Goal: Information Seeking & Learning: Compare options

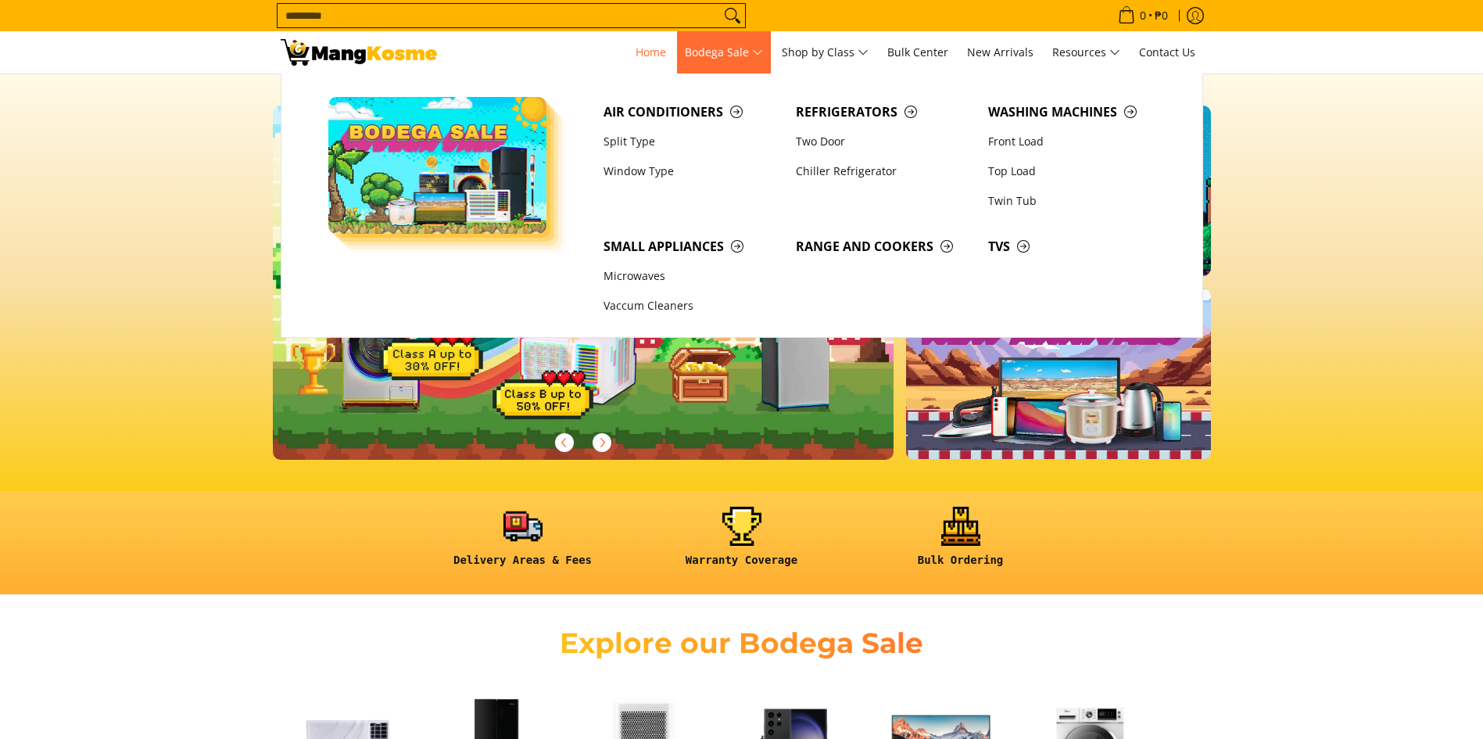
click at [750, 46] on span "Bodega Sale" at bounding box center [724, 53] width 78 height 20
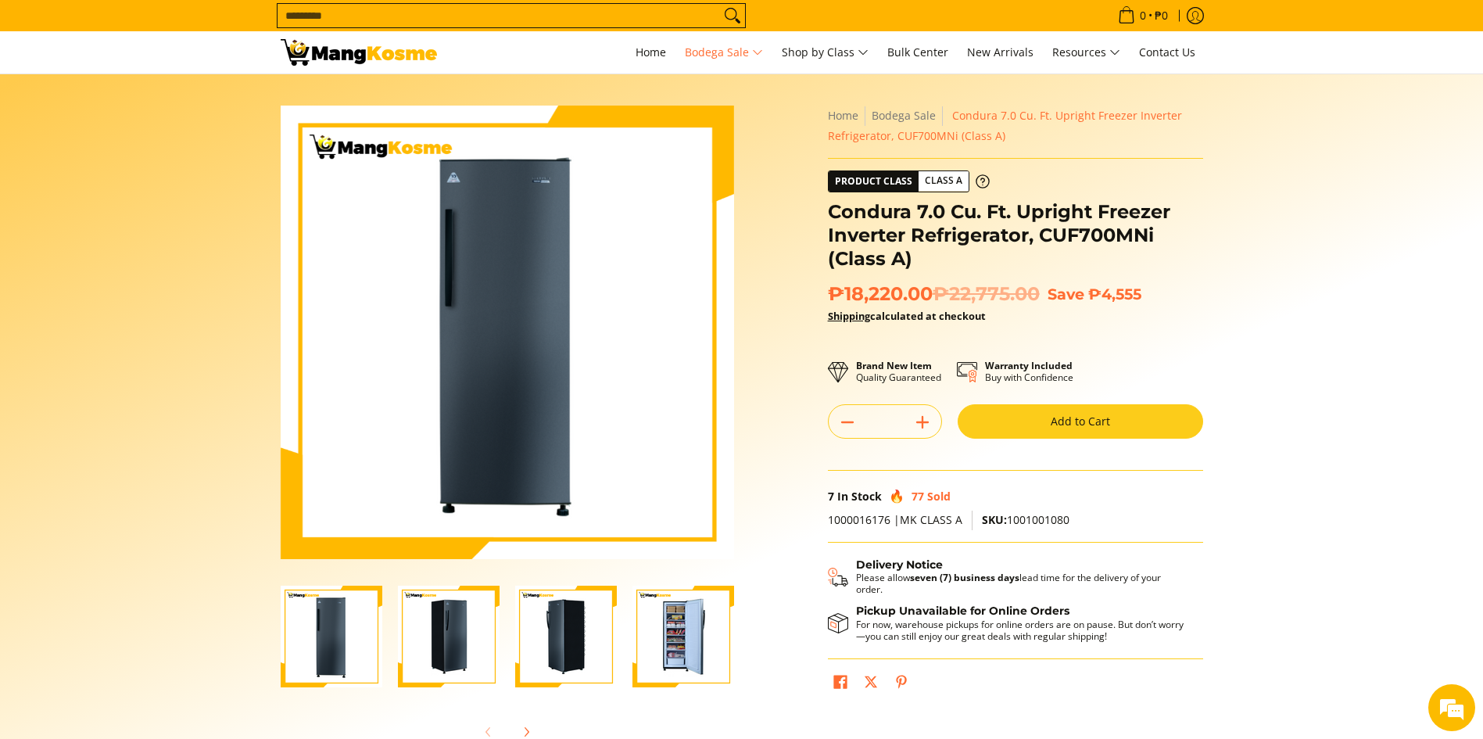
click at [678, 635] on img "Condura 7.0 Cu. Ft. Upright Freezer Inverter Refrigerator, CUF700MNi (Class A)-4" at bounding box center [683, 637] width 102 height 102
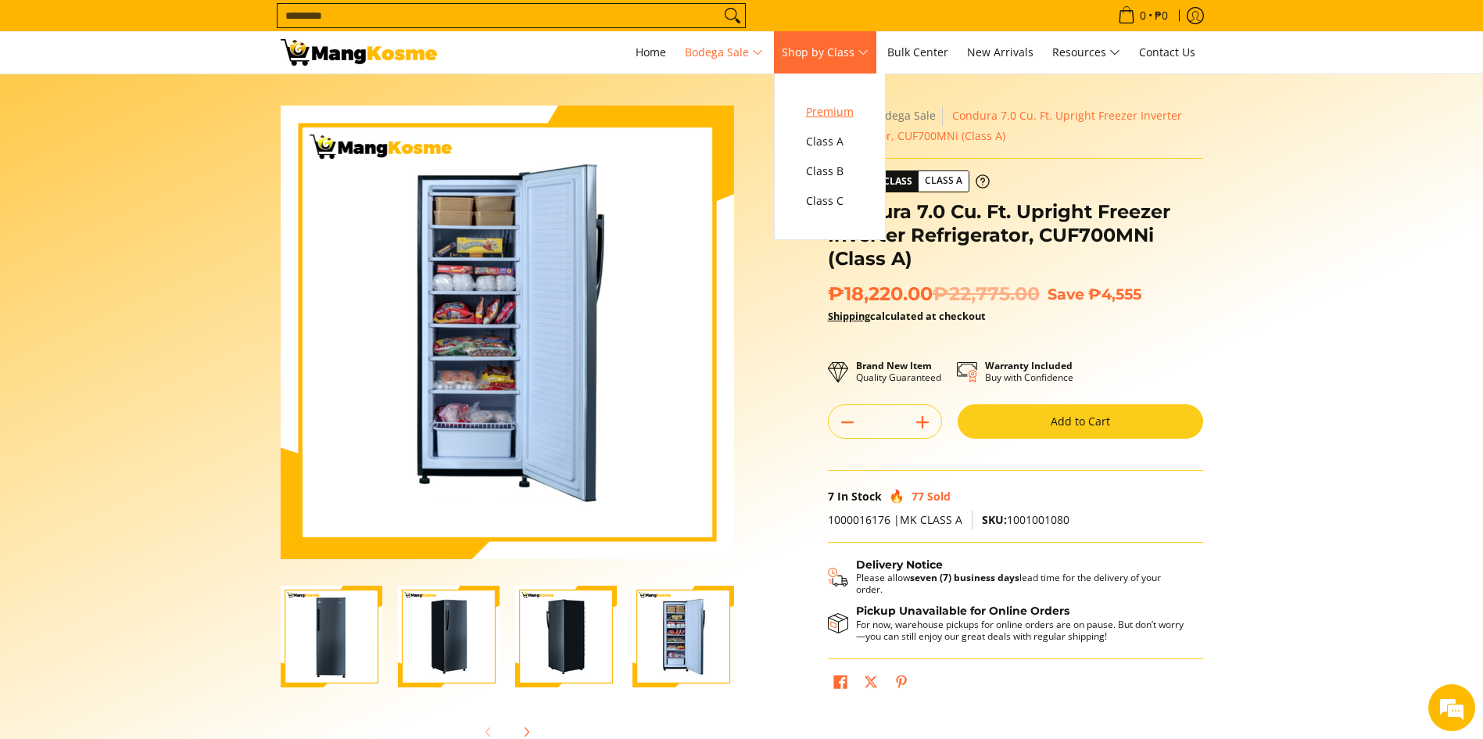
click at [831, 109] on span "Premium" at bounding box center [830, 112] width 48 height 20
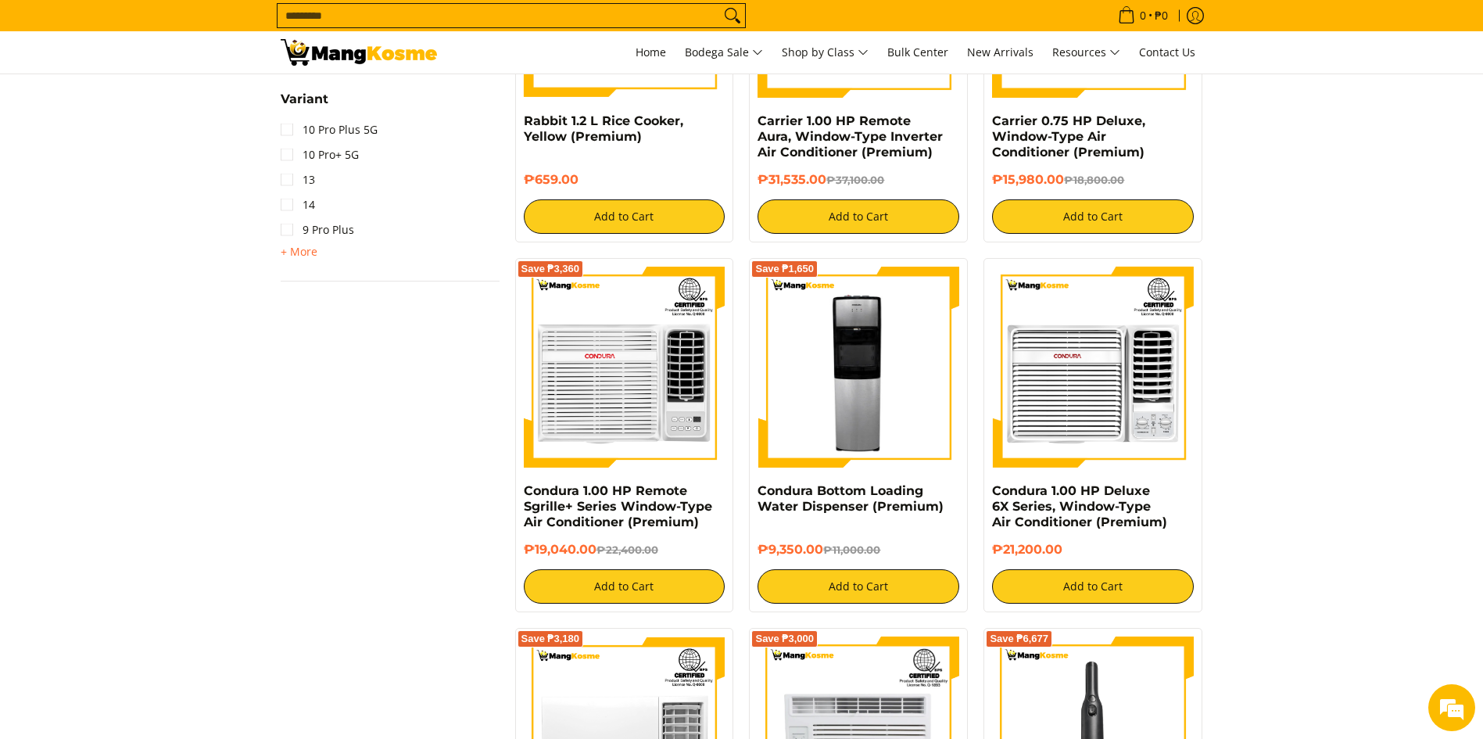
scroll to position [1173, 0]
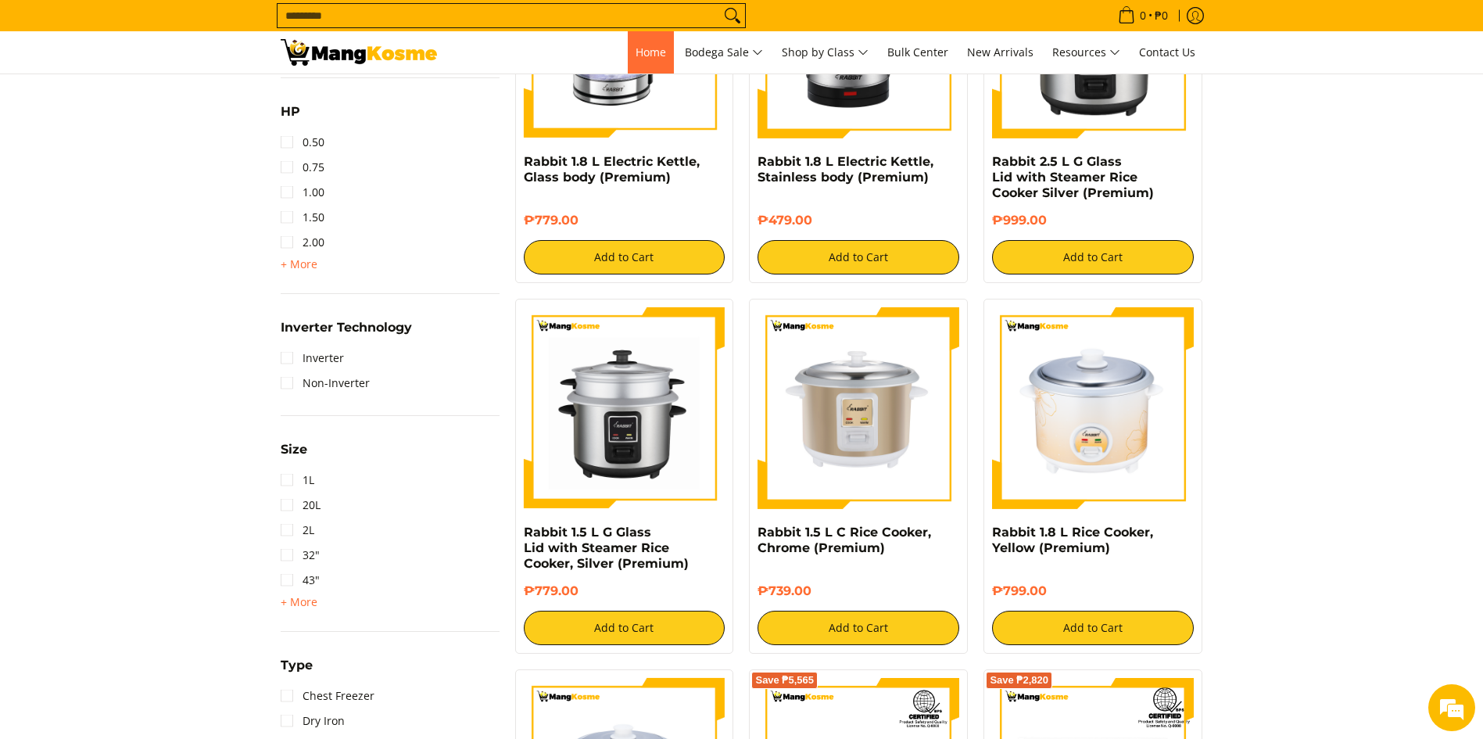
click at [636, 51] on span "Home" at bounding box center [651, 52] width 30 height 15
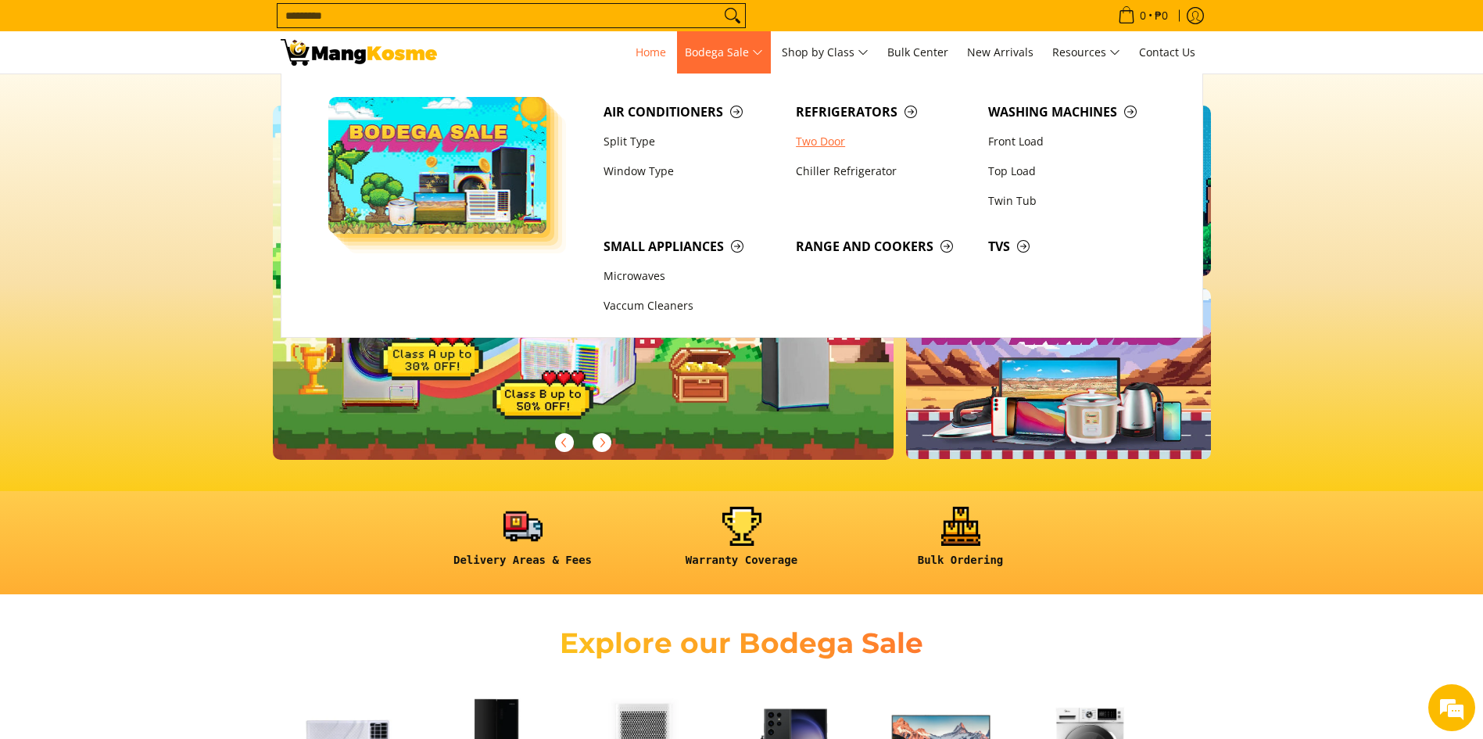
click at [809, 141] on link "Two Door" at bounding box center [884, 142] width 192 height 30
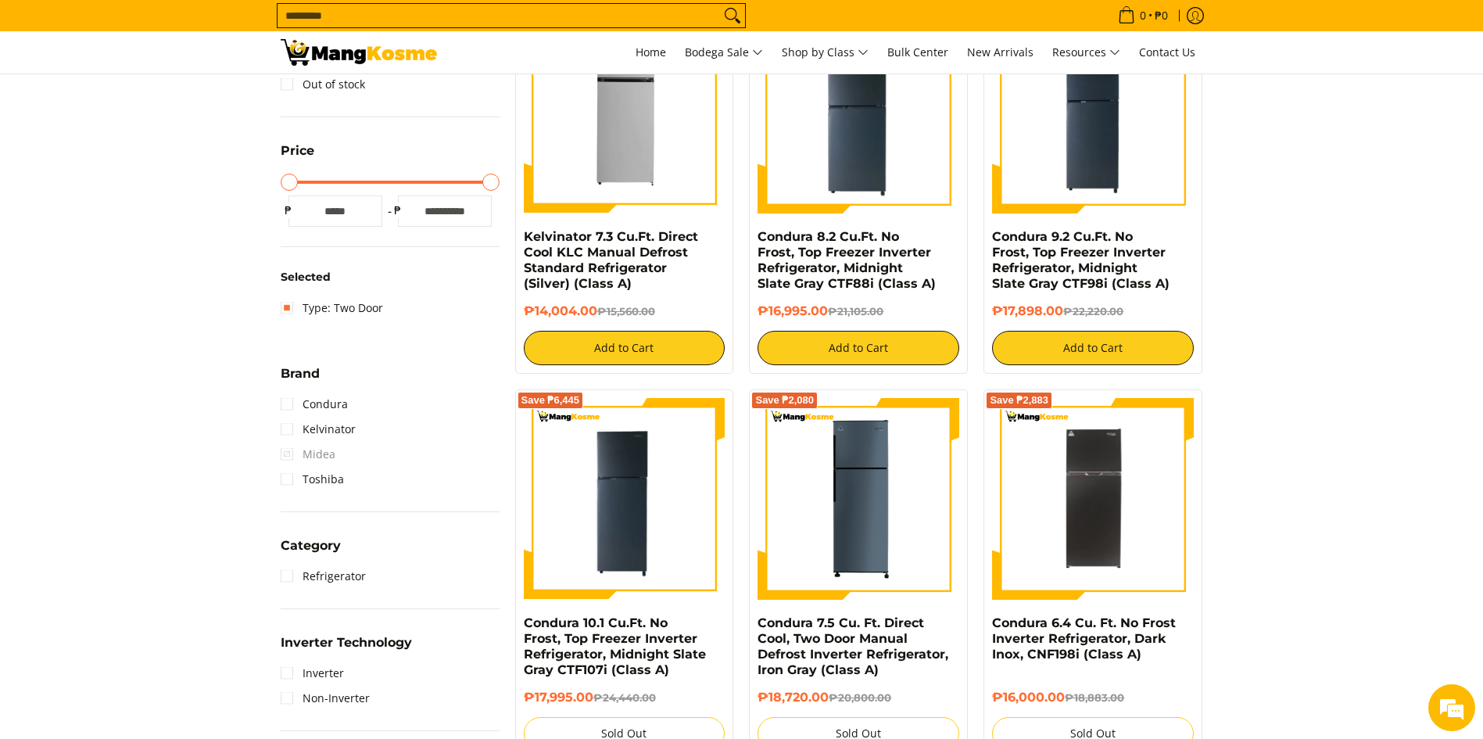
scroll to position [235, 0]
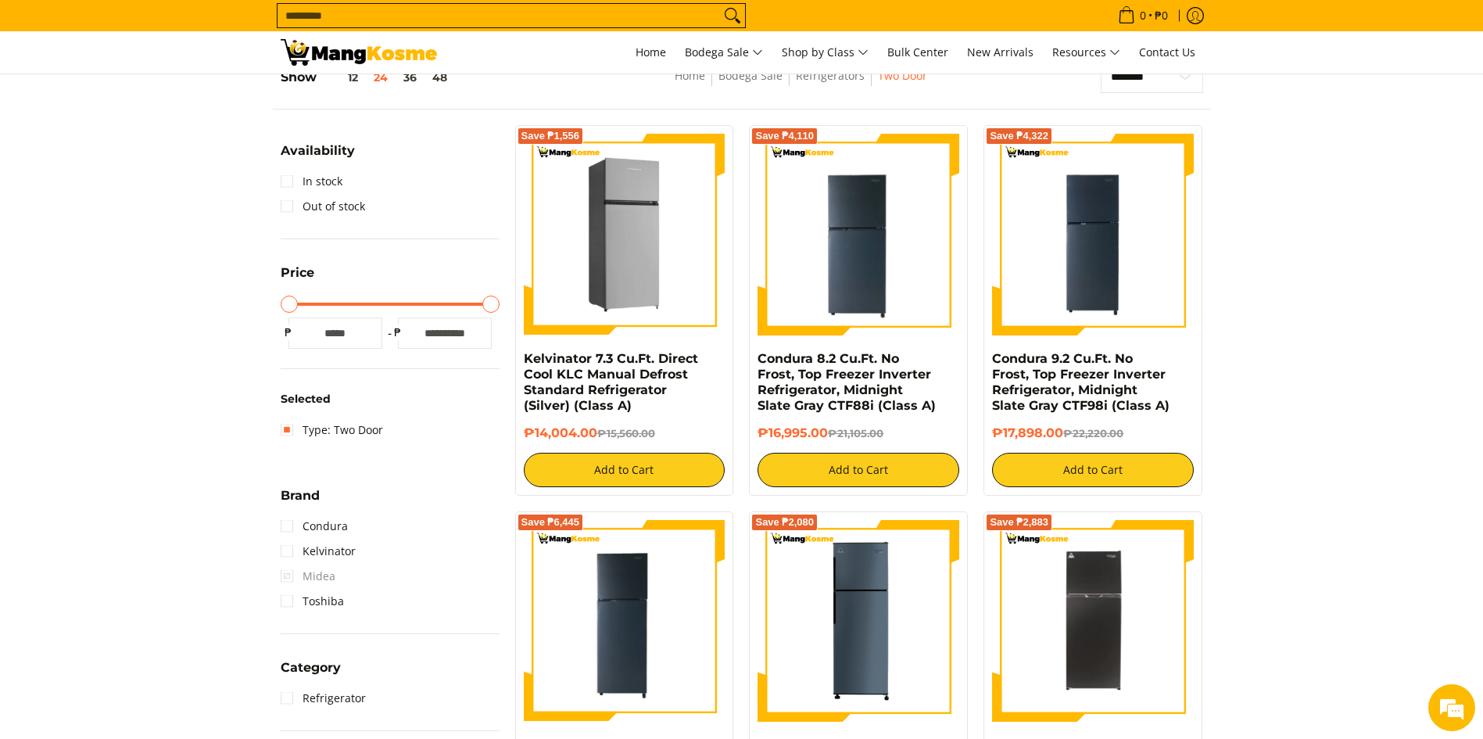
click at [603, 281] on img at bounding box center [625, 235] width 202 height 202
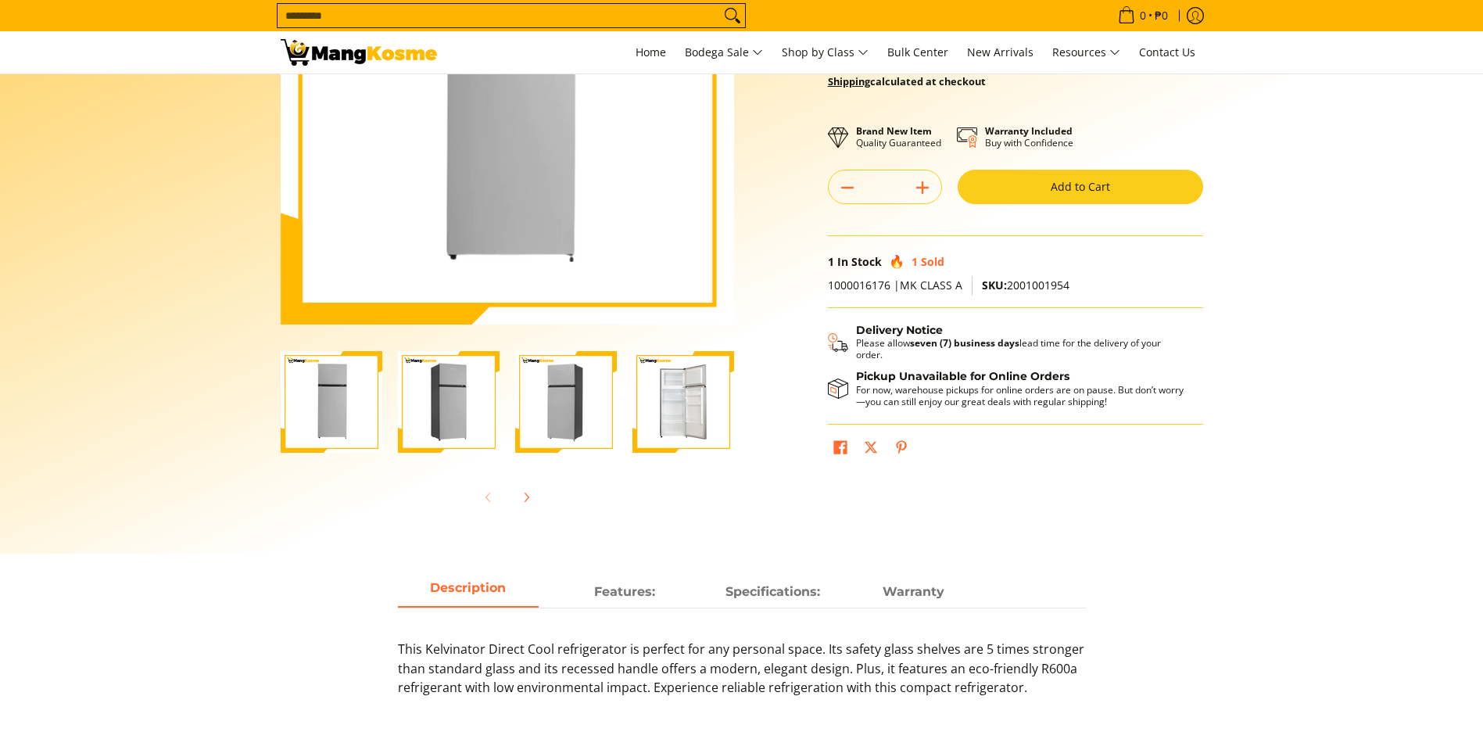
click at [686, 404] on img "Kelvinator 7.3 Cu.Ft. Direct Cool KLC Manual Defrost Standard Refrigerator (Sil…" at bounding box center [683, 402] width 102 height 102
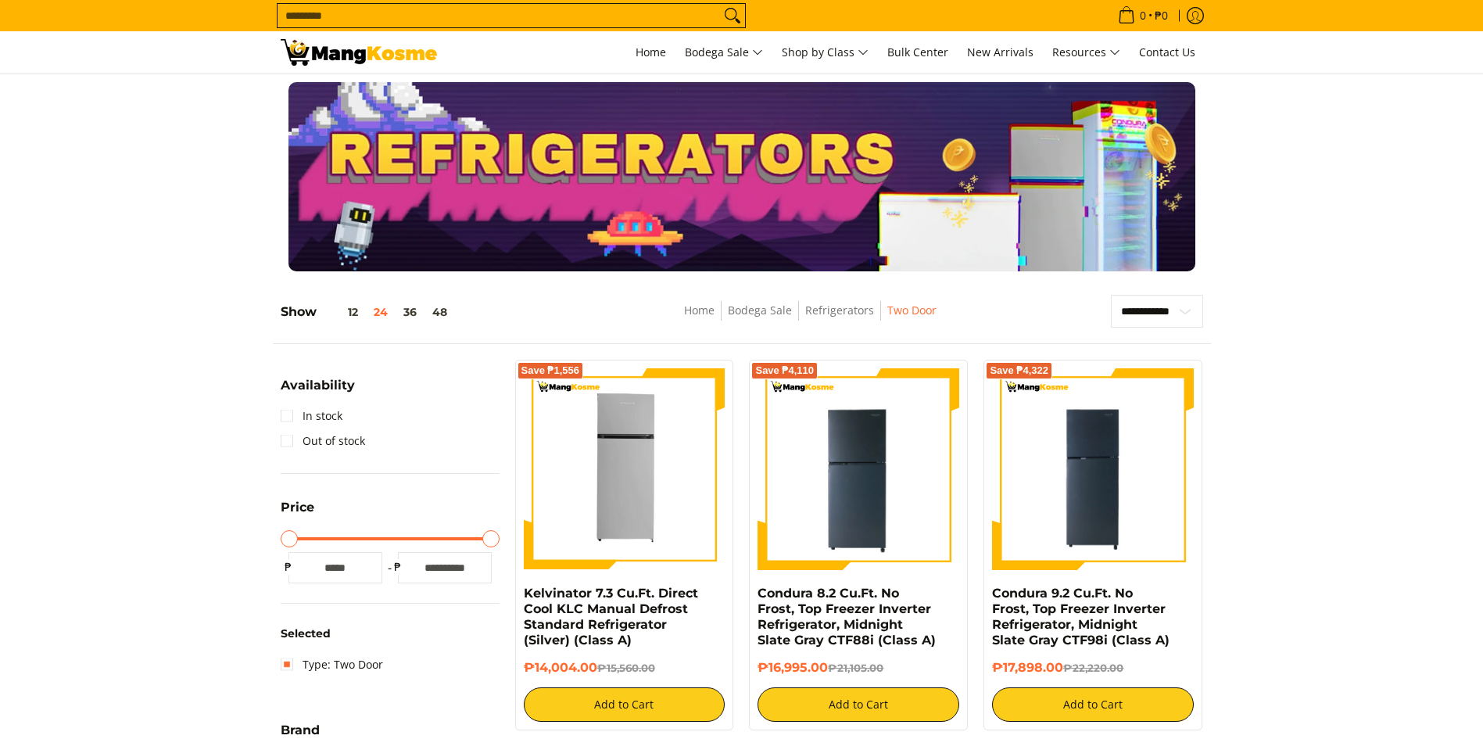
select select "**********"
click at [322, 414] on link "In stock" at bounding box center [312, 415] width 62 height 25
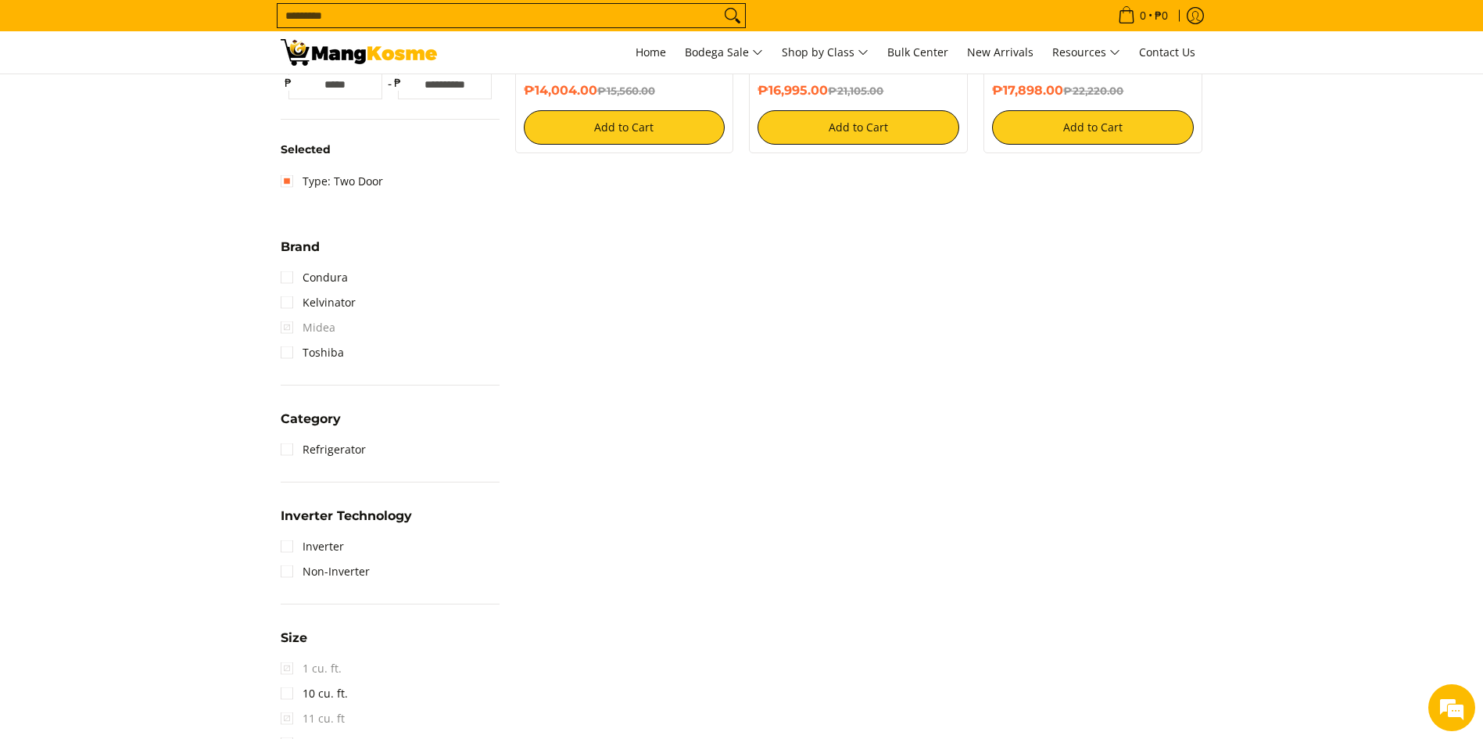
scroll to position [690, 0]
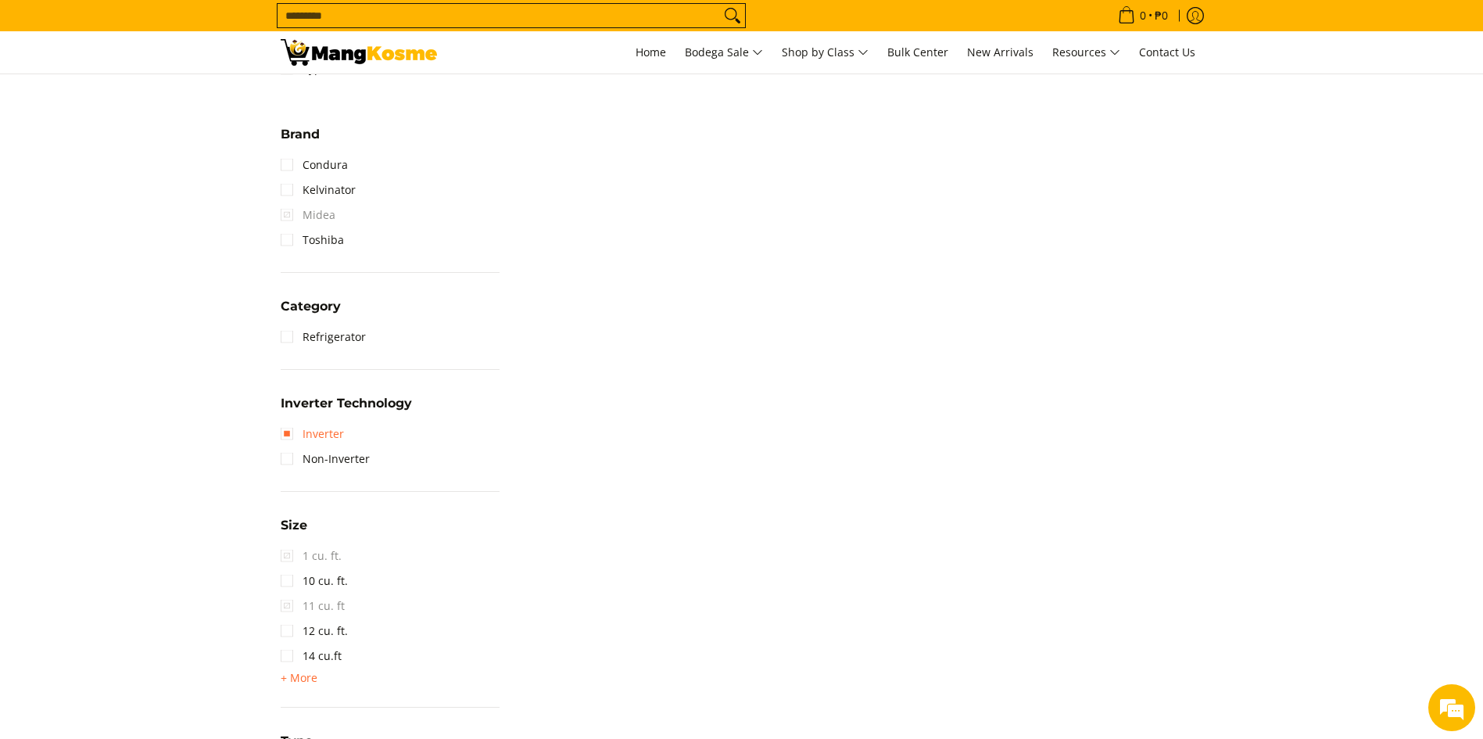
click at [288, 432] on link "Inverter" at bounding box center [312, 433] width 63 height 25
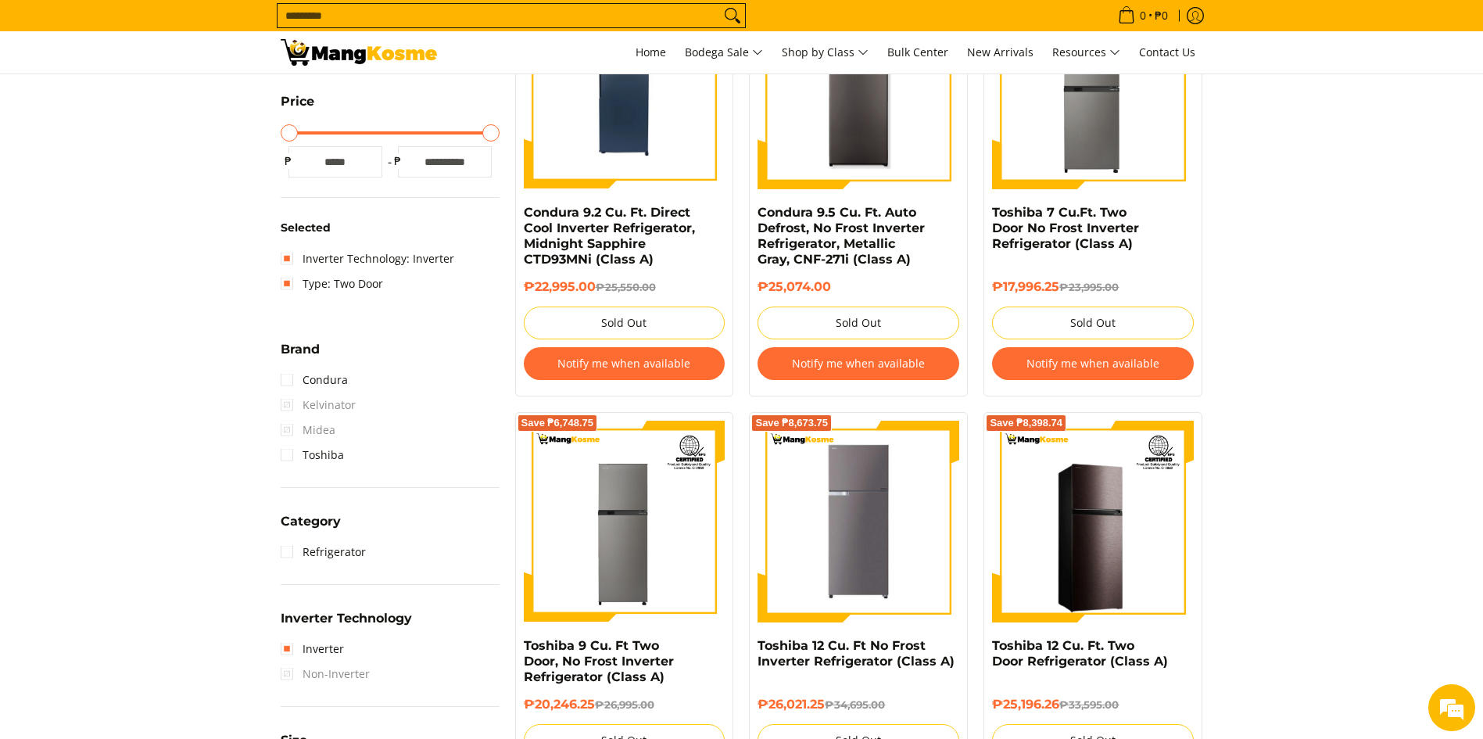
scroll to position [469, 0]
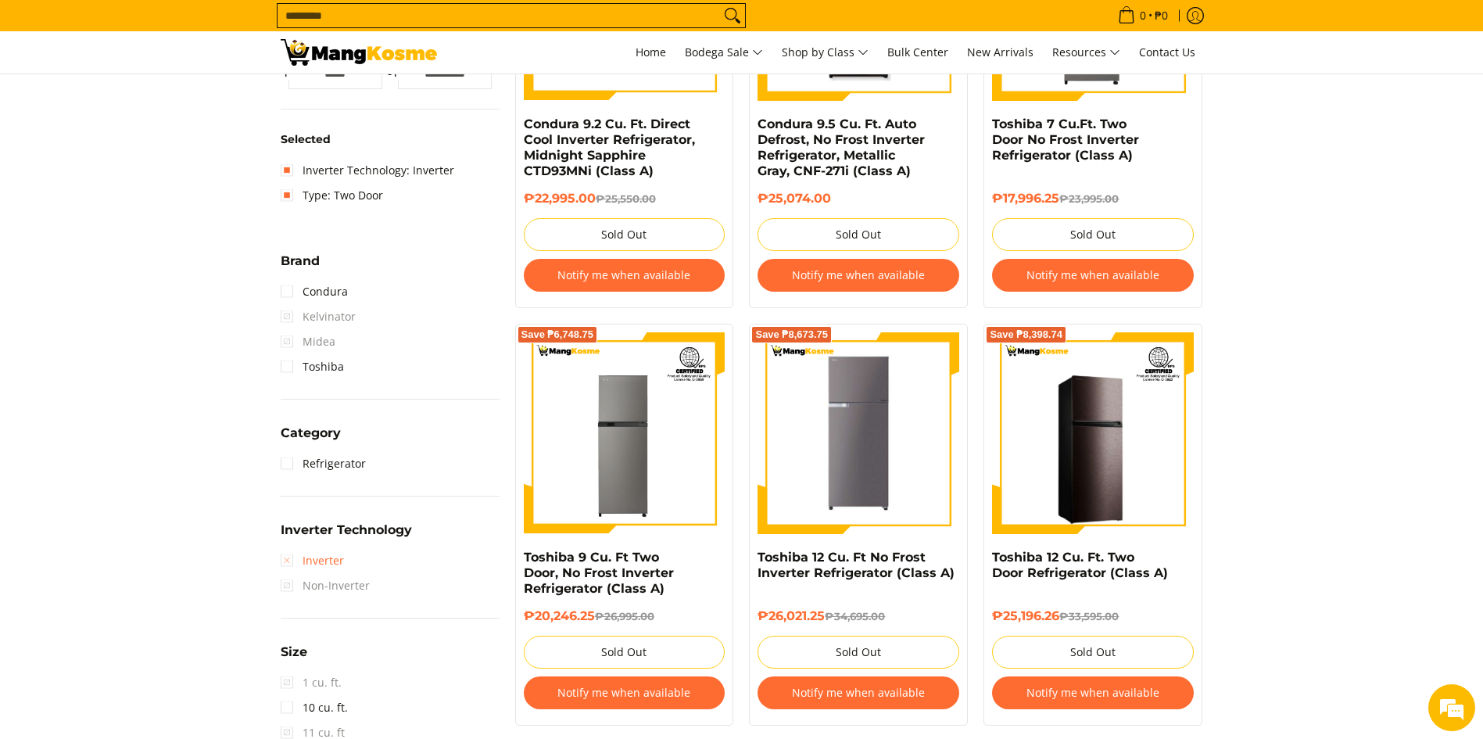
click at [288, 559] on link "Inverter" at bounding box center [312, 560] width 63 height 25
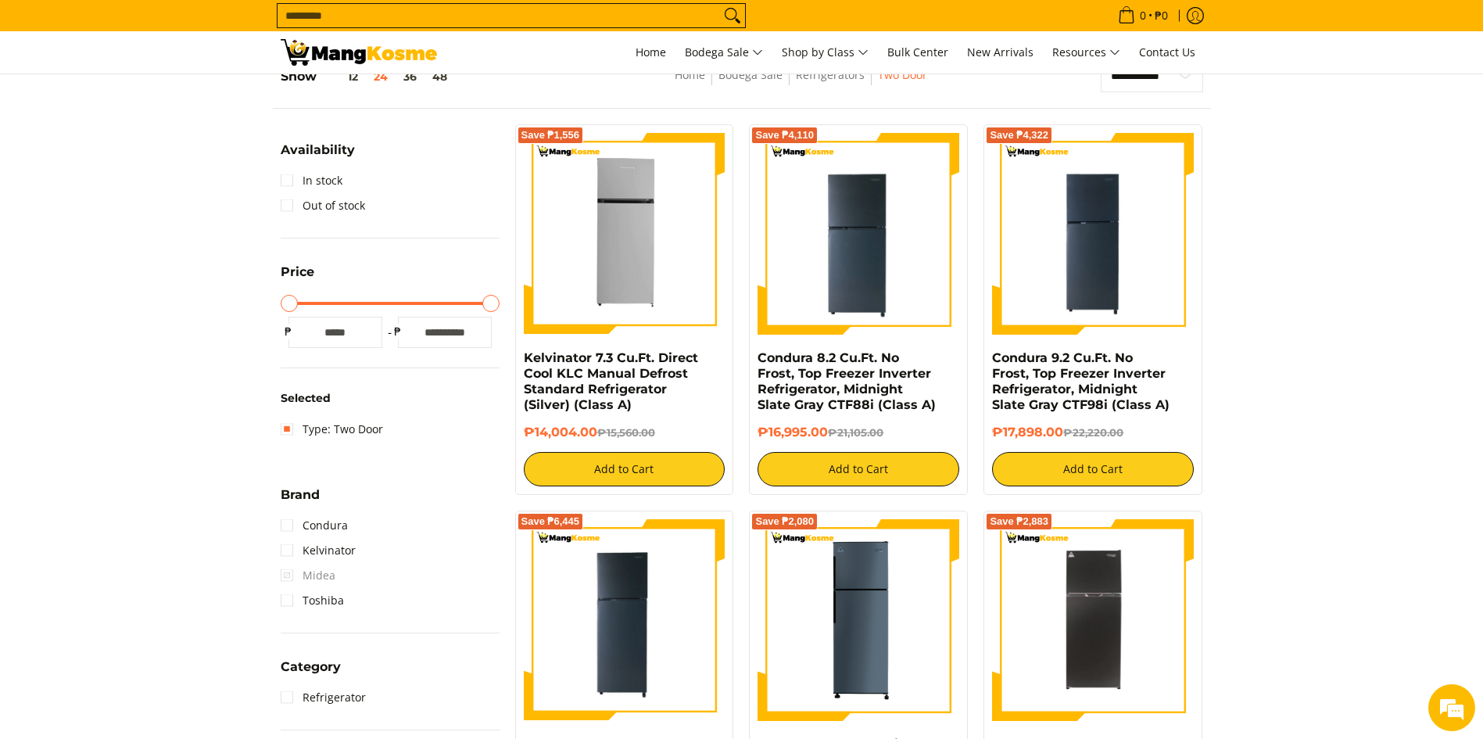
scroll to position [220, 0]
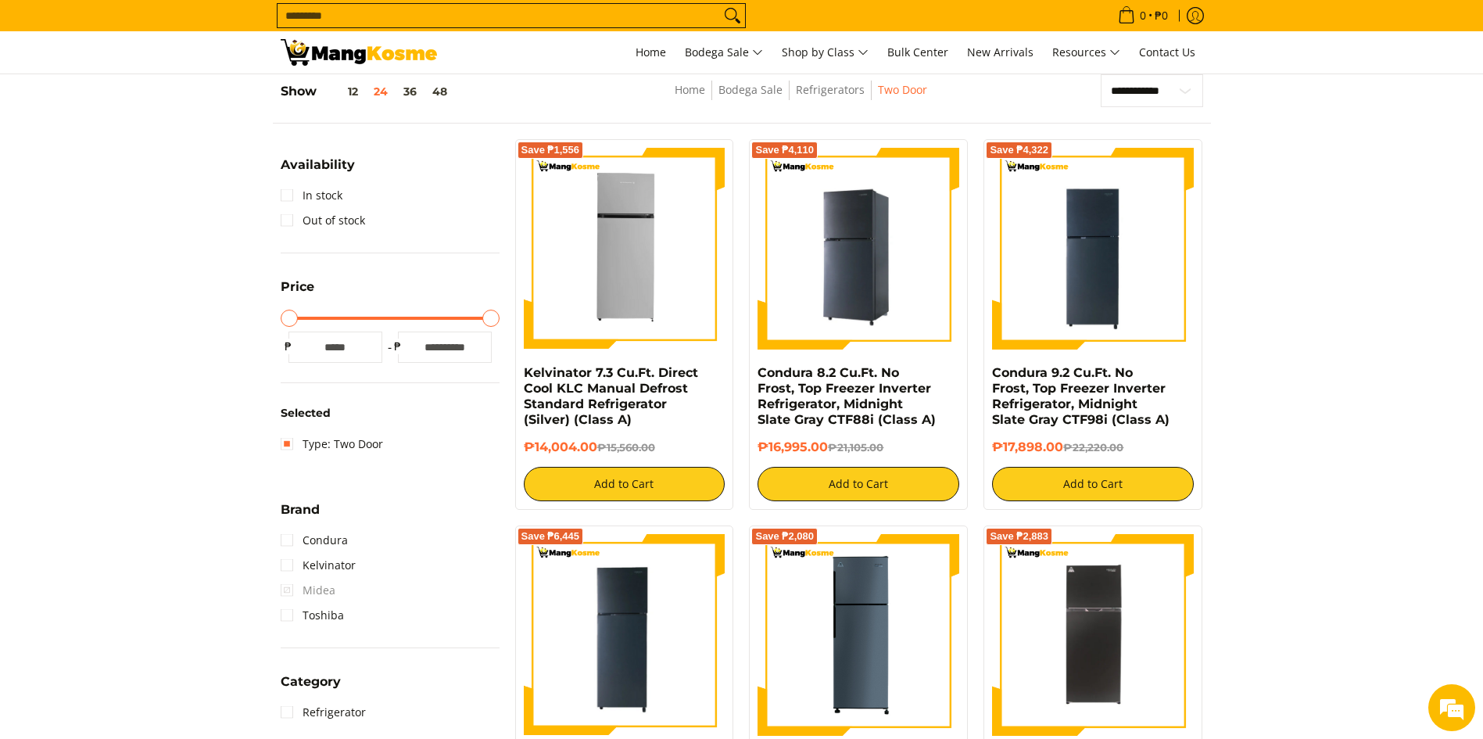
click at [857, 269] on img at bounding box center [859, 249] width 202 height 202
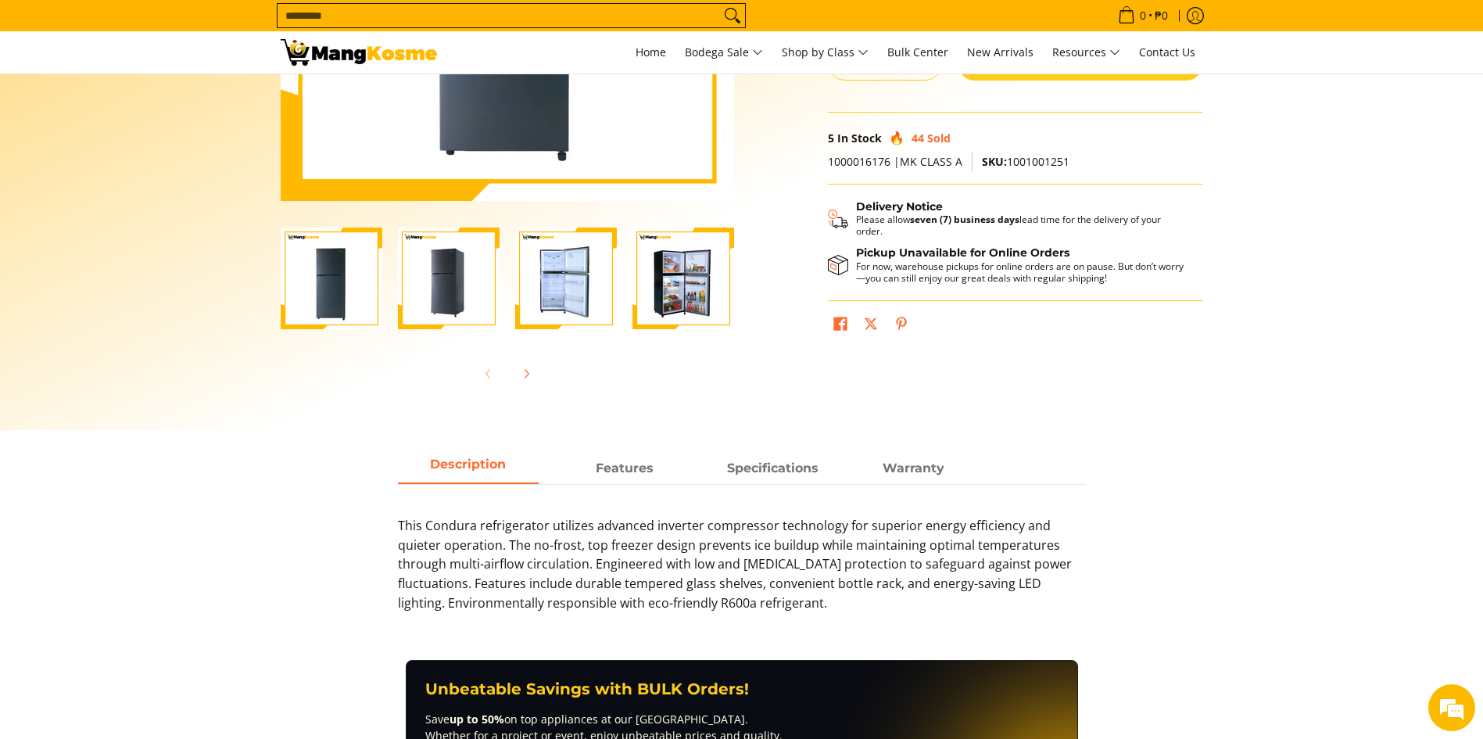
scroll to position [469, 0]
